Goal: Navigation & Orientation: Find specific page/section

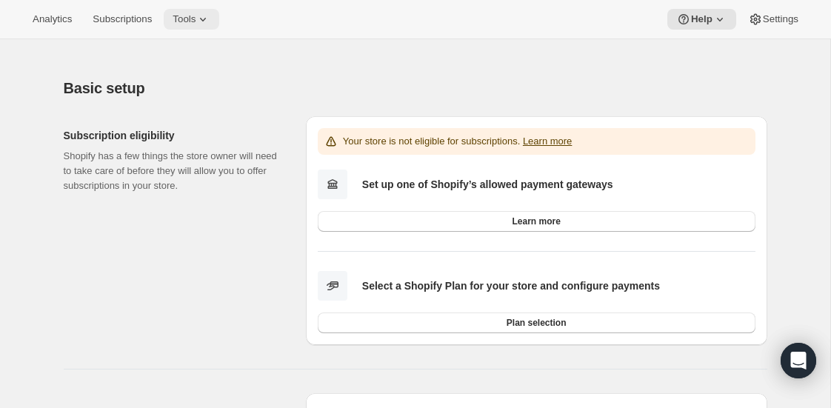
click at [191, 16] on span "Tools" at bounding box center [183, 19] width 23 height 12
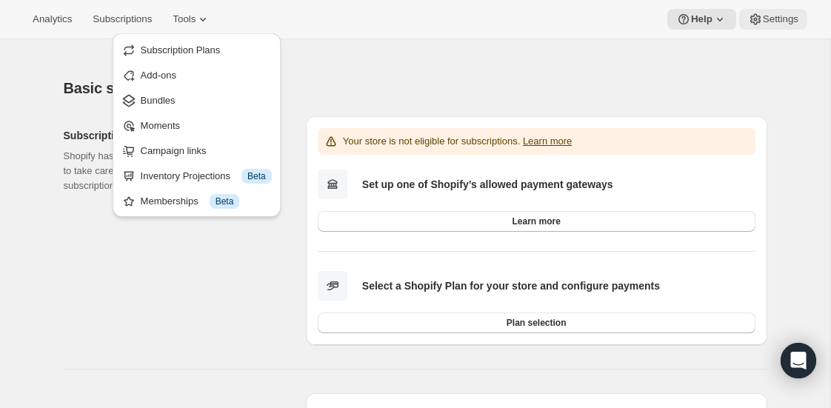
click at [773, 15] on span "Settings" at bounding box center [780, 19] width 36 height 12
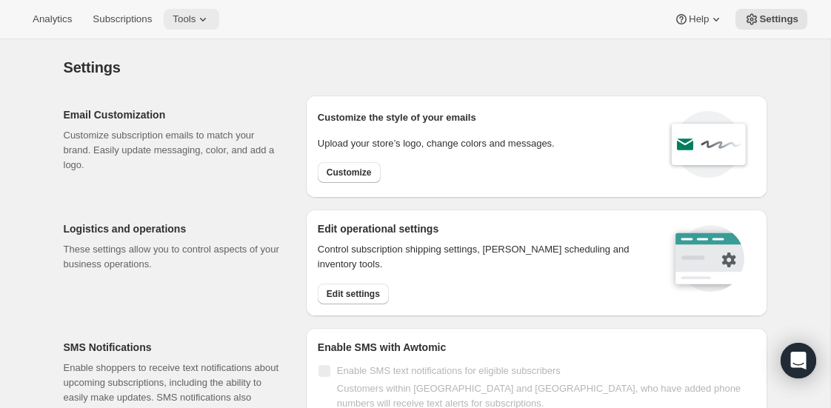
click at [193, 19] on span "Tools" at bounding box center [183, 19] width 23 height 12
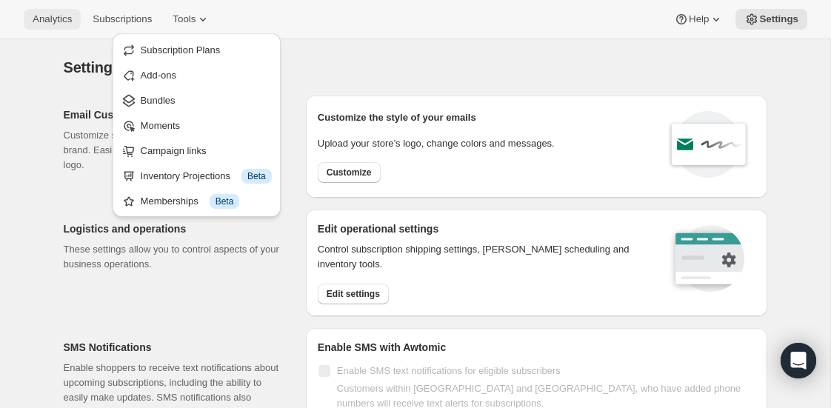
click at [61, 19] on span "Analytics" at bounding box center [52, 19] width 39 height 12
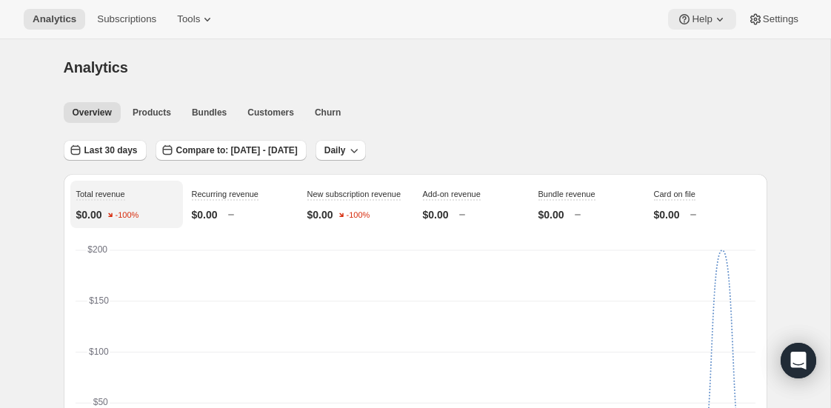
click at [700, 26] on button "Help" at bounding box center [701, 19] width 67 height 21
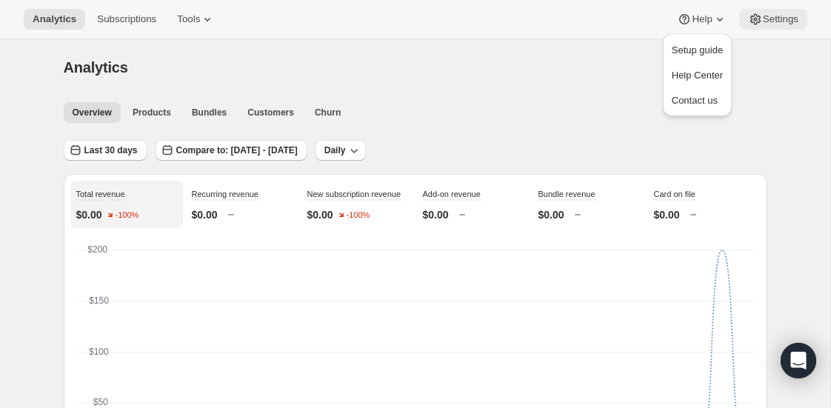
click at [780, 16] on span "Settings" at bounding box center [780, 19] width 36 height 12
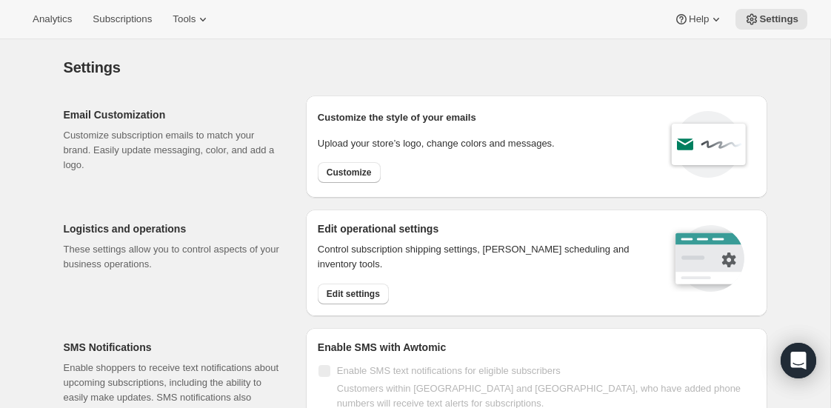
click at [286, 51] on div "Settings. This page is ready Settings" at bounding box center [415, 67] width 703 height 56
click at [195, 24] on span "Tools" at bounding box center [183, 19] width 23 height 12
